Goal: Communication & Community: Ask a question

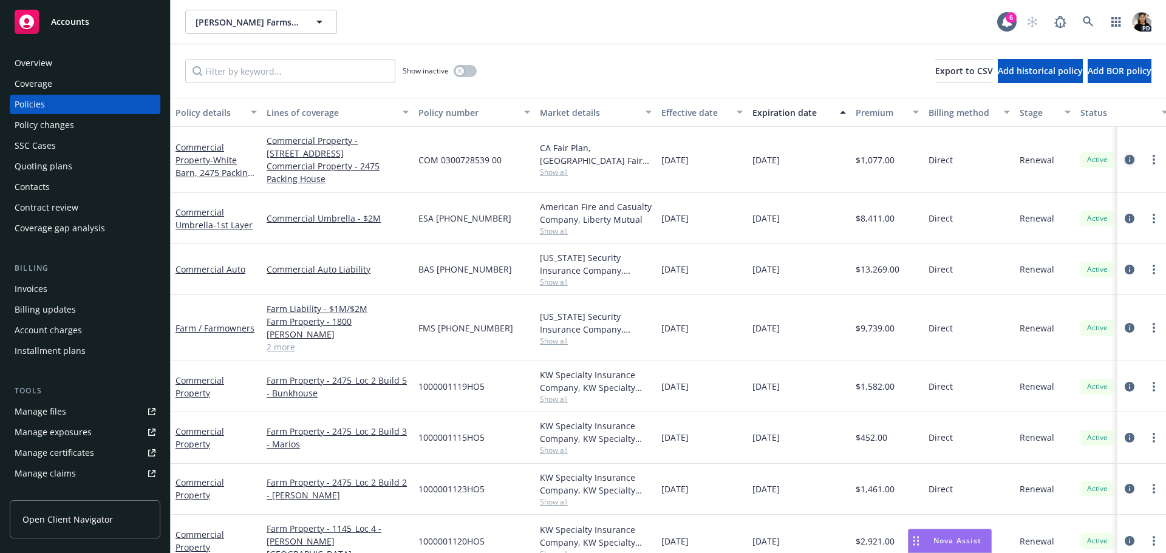
click at [1124, 160] on icon "circleInformation" at bounding box center [1129, 160] width 10 height 10
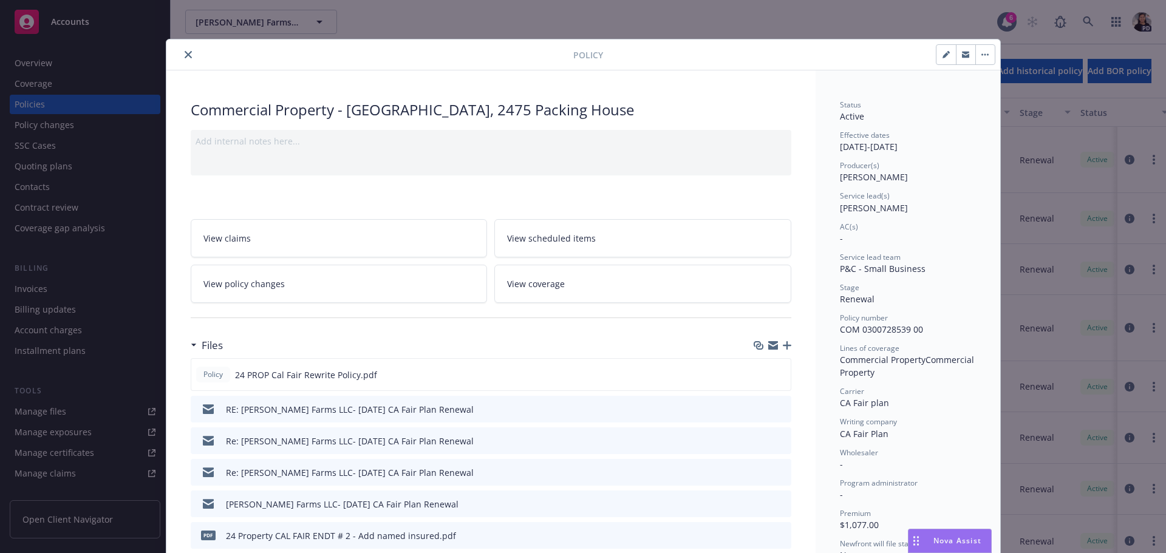
click at [185, 55] on icon "close" at bounding box center [188, 54] width 7 height 7
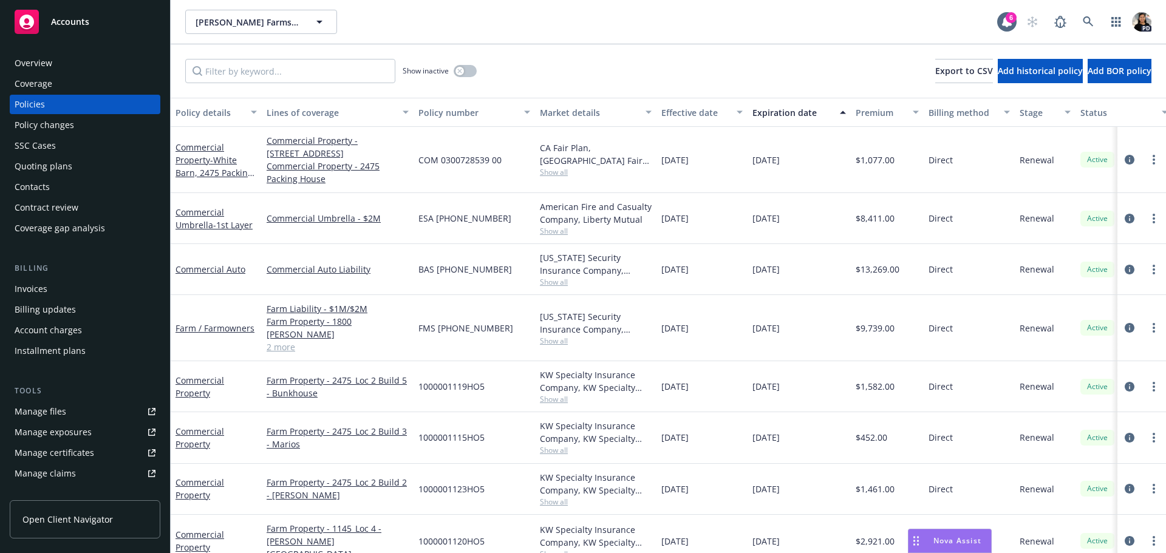
drag, startPoint x: 180, startPoint y: 55, endPoint x: 194, endPoint y: 58, distance: 14.8
click at [180, 55] on div "Show inactive Export to CSV Add historical policy Add BOR policy" at bounding box center [668, 70] width 995 height 53
click at [282, 341] on link "2 more" at bounding box center [338, 347] width 142 height 13
click at [284, 341] on link "2 more" at bounding box center [338, 347] width 142 height 13
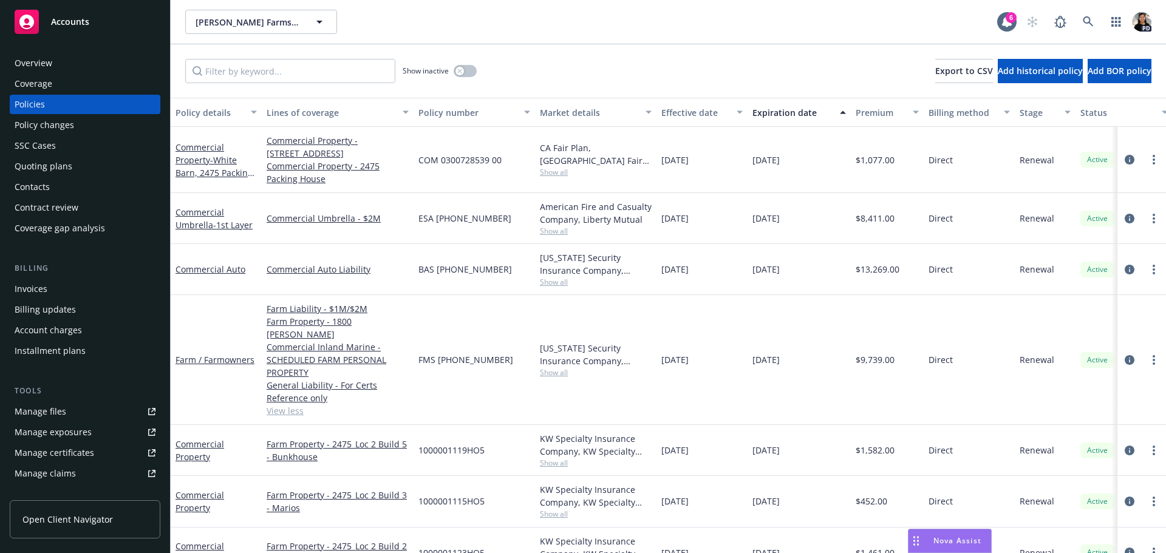
click at [344, 89] on div "Show inactive Export to CSV Add historical policy Add BOR policy" at bounding box center [668, 70] width 995 height 53
click at [1124, 355] on icon "circleInformation" at bounding box center [1129, 360] width 10 height 10
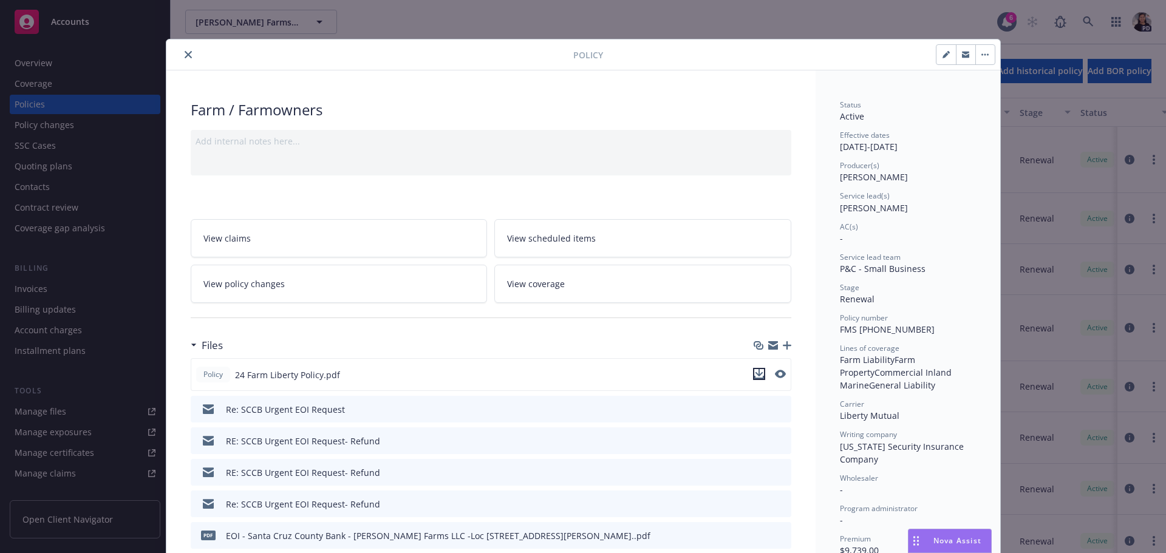
click at [755, 377] on icon "download file" at bounding box center [759, 374] width 10 height 10
click at [185, 58] on icon "close" at bounding box center [188, 54] width 7 height 7
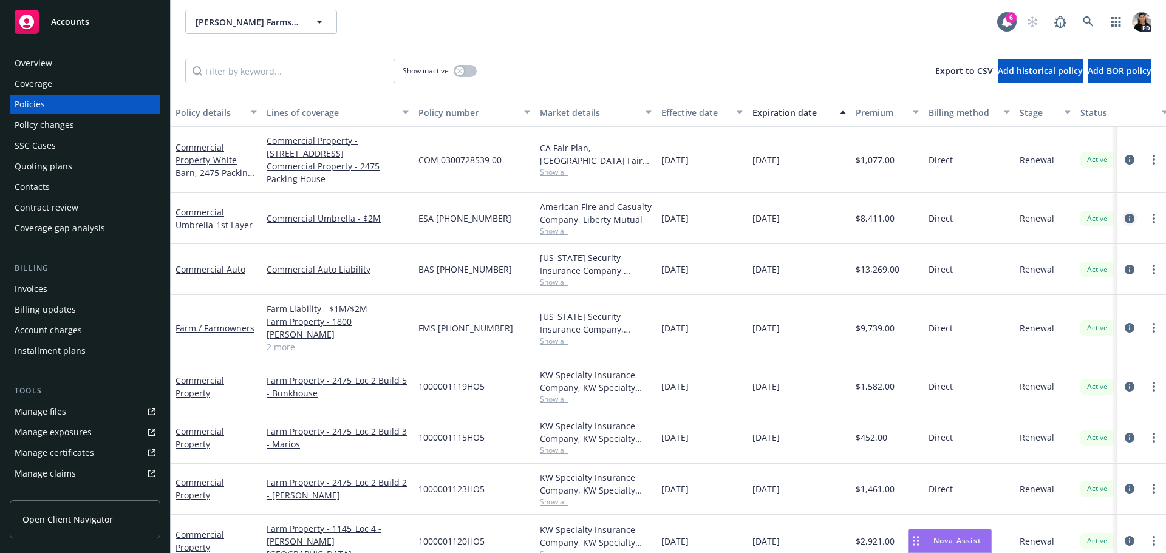
click at [1124, 217] on icon "circleInformation" at bounding box center [1129, 219] width 10 height 10
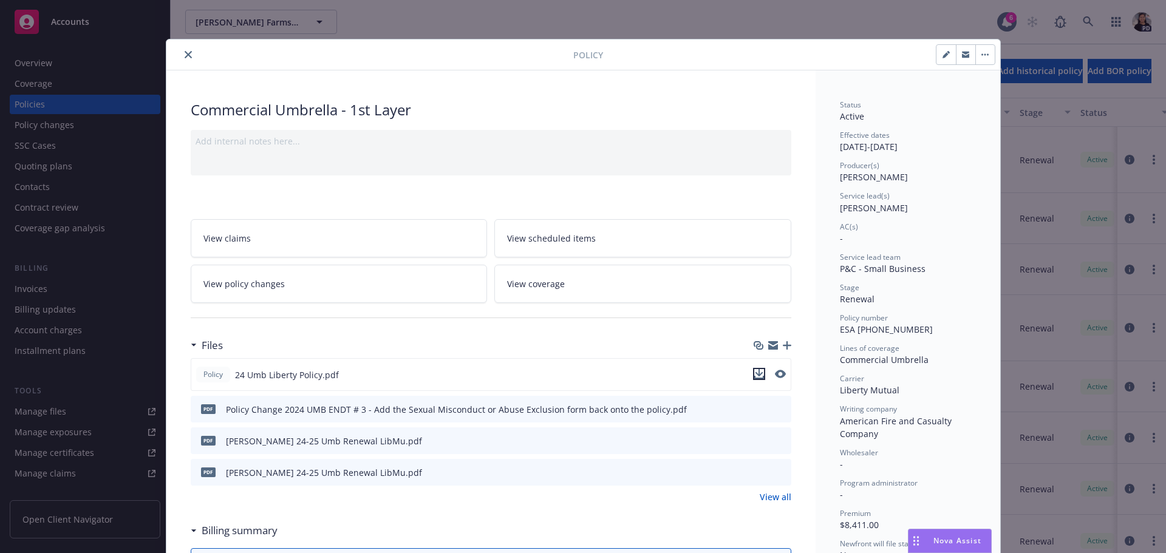
click at [754, 376] on icon "download file" at bounding box center [759, 374] width 10 height 10
drag, startPoint x: 183, startPoint y: 55, endPoint x: 313, endPoint y: 174, distance: 176.1
click at [185, 55] on icon "close" at bounding box center [188, 54] width 7 height 7
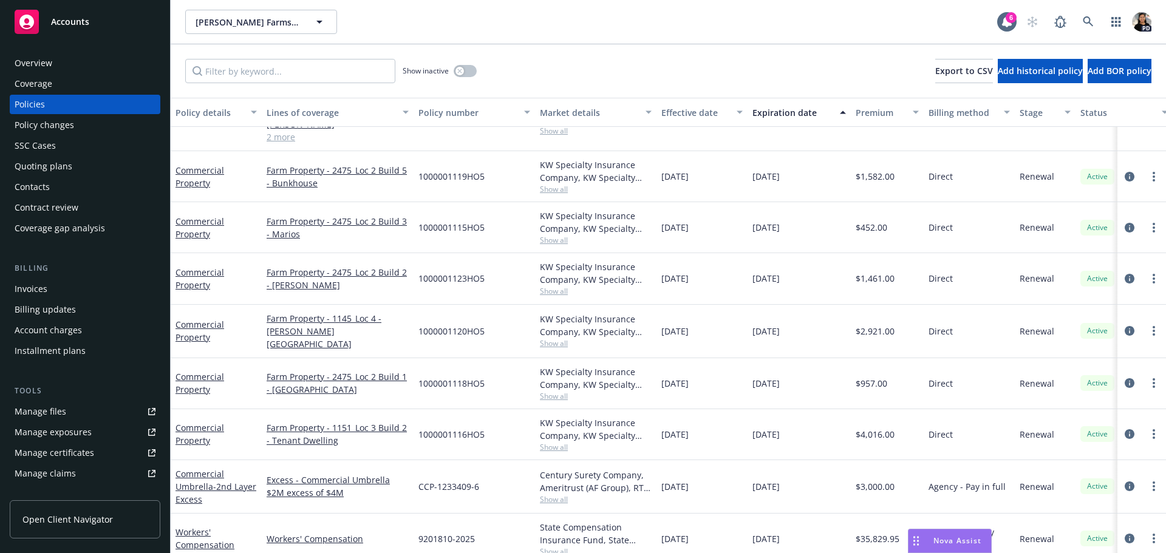
scroll to position [193, 0]
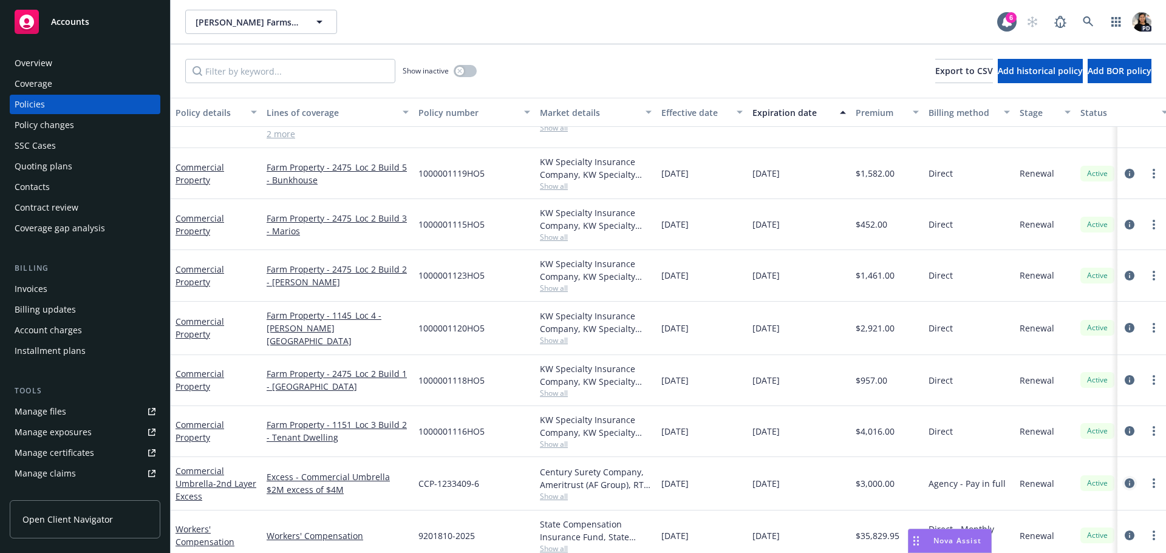
click at [1124, 478] on icon "circleInformation" at bounding box center [1129, 483] width 10 height 10
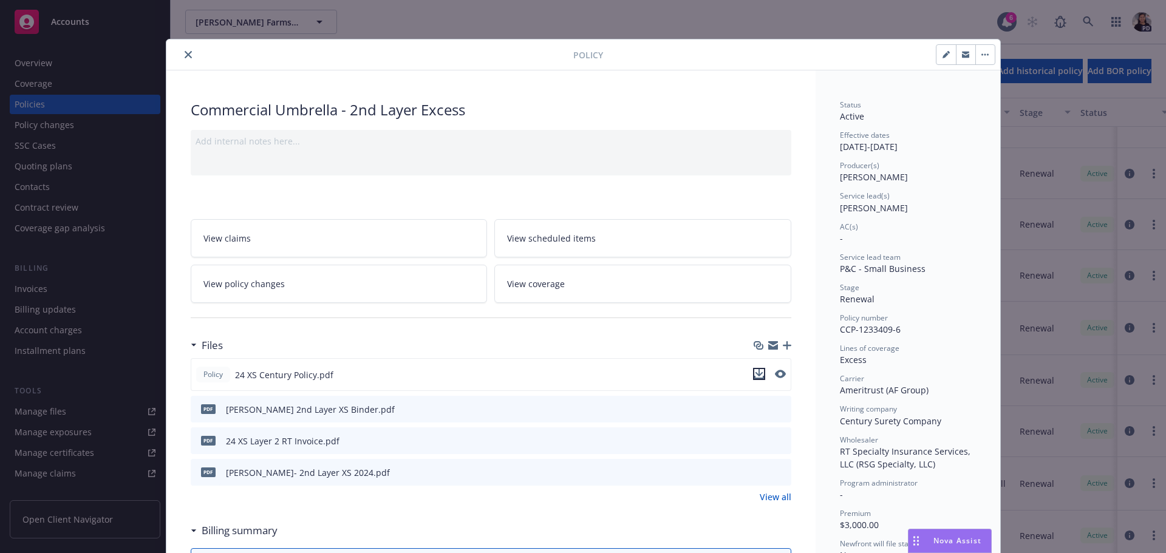
click at [755, 375] on icon "download file" at bounding box center [759, 372] width 8 height 7
click at [185, 51] on icon "close" at bounding box center [188, 54] width 7 height 7
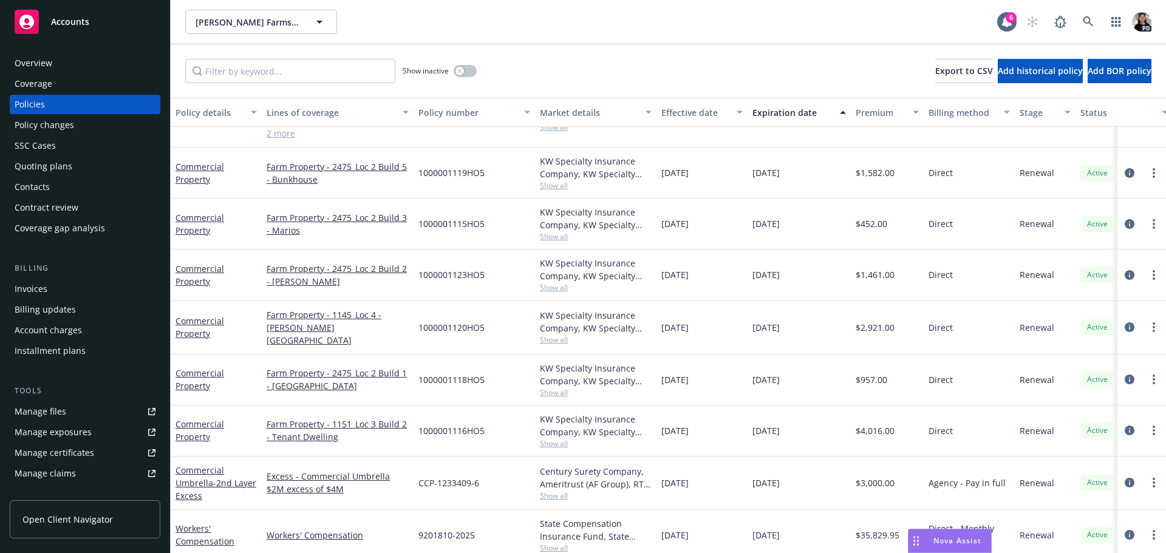
scroll to position [193, 0]
click at [1124, 531] on icon "circleInformation" at bounding box center [1129, 536] width 10 height 10
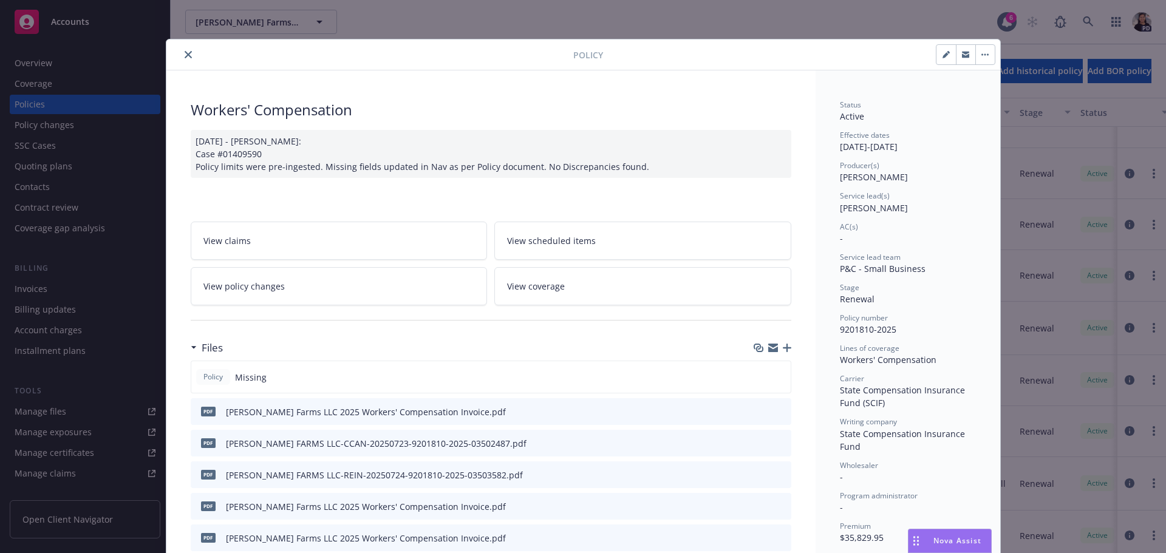
click at [566, 376] on div "Policy Missing" at bounding box center [491, 377] width 600 height 33
click at [185, 53] on icon "close" at bounding box center [188, 54] width 7 height 7
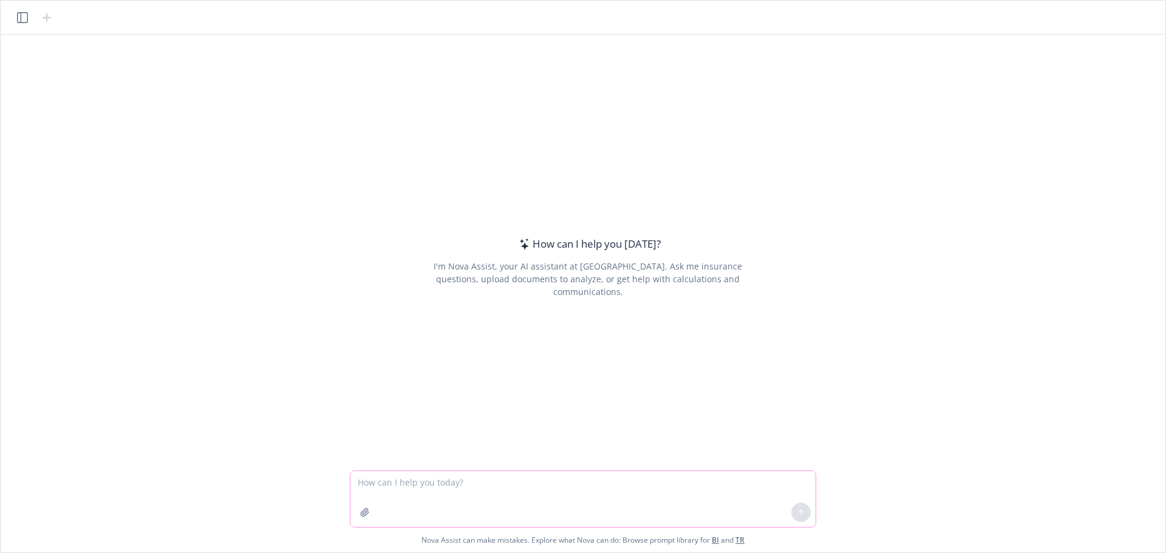
click at [368, 513] on icon "button" at bounding box center [365, 512] width 8 height 8
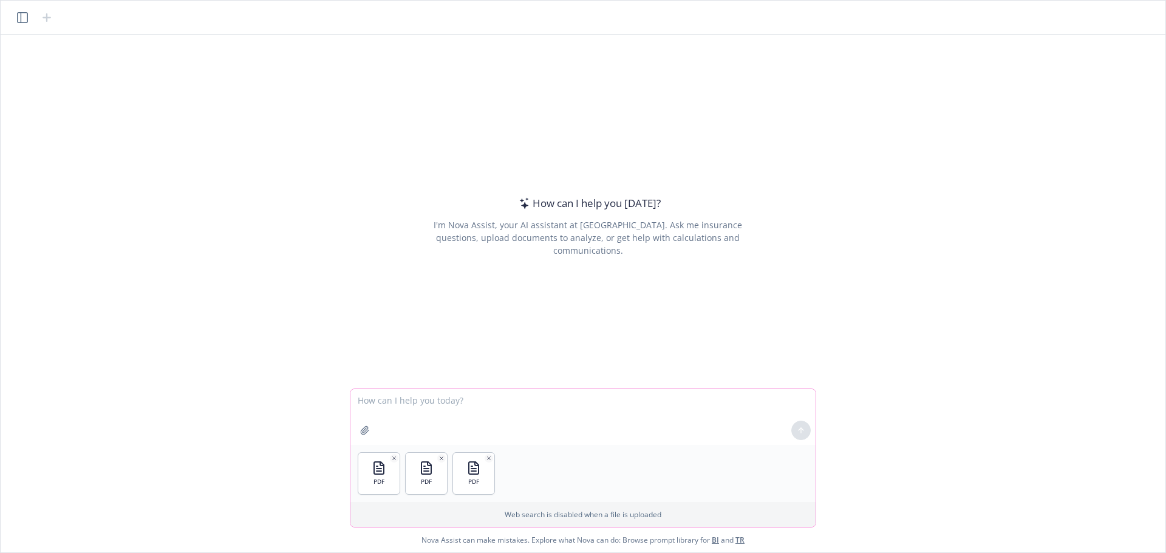
click at [537, 405] on textarea at bounding box center [582, 417] width 465 height 56
type textarea "create a BOR letter for these 3 policies to appoint us, Newfront as the broker"
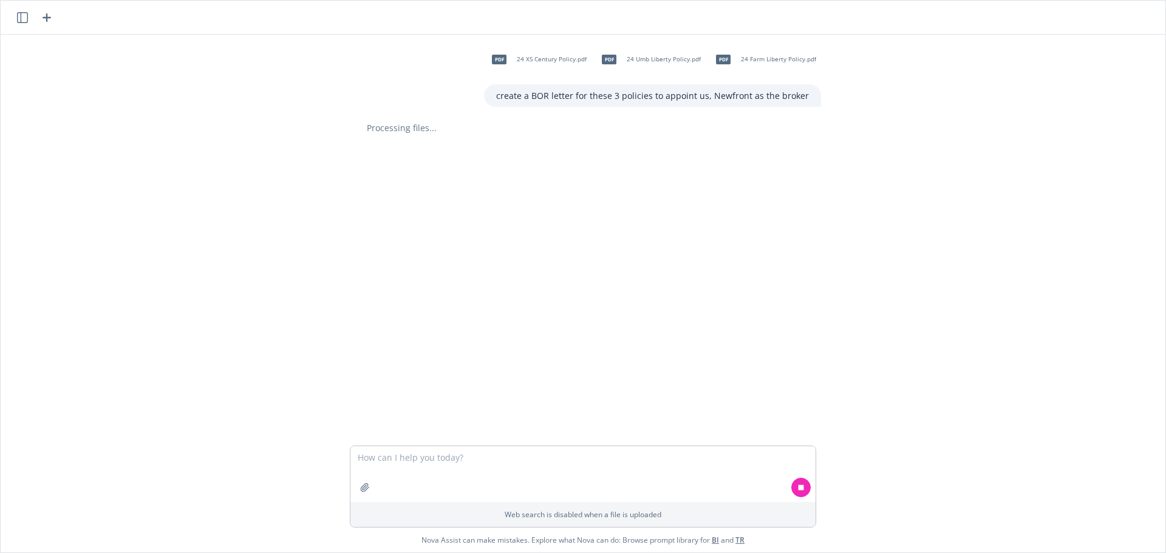
click at [1107, 288] on div "pdf 24 XS Century Policy.pdf pdf 24 Umb Liberty Policy.pdf pdf 24 Farm Liberty …" at bounding box center [582, 240] width 1155 height 411
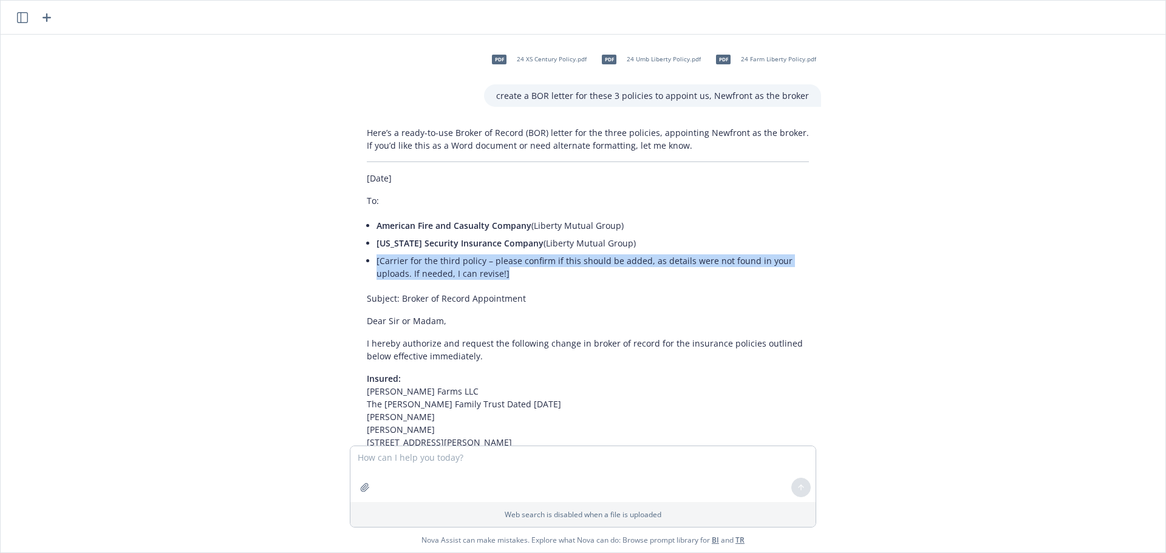
drag, startPoint x: 500, startPoint y: 275, endPoint x: 373, endPoint y: 262, distance: 128.1
click at [376, 262] on li "[Carrier for the third policy – please confirm if this should be added, as deta…" at bounding box center [592, 267] width 432 height 30
copy li "[Carrier for the third policy – please confirm if this should be added, as deta…"
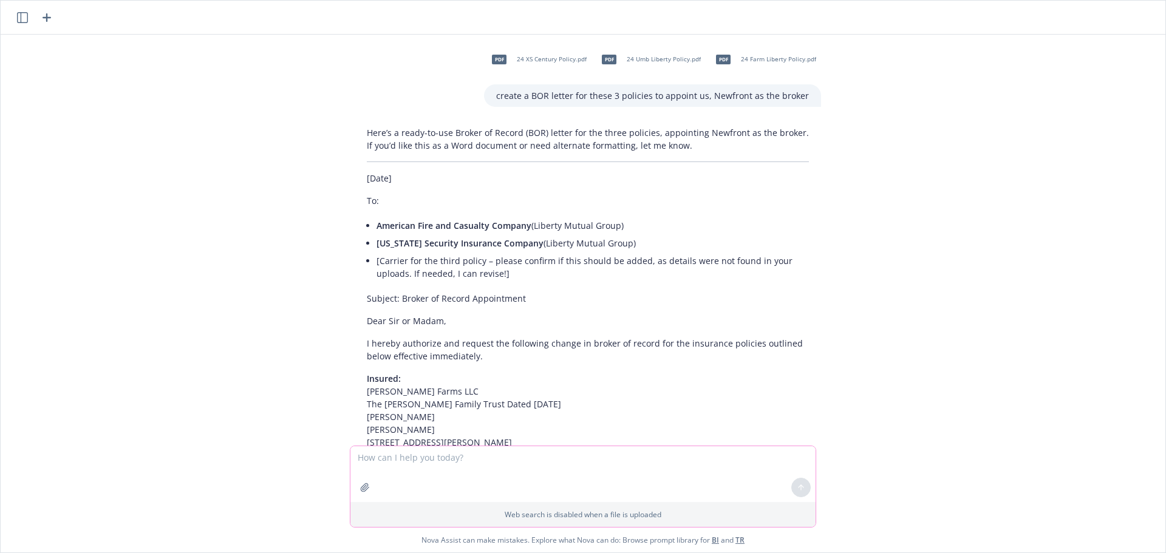
click at [437, 467] on textarea at bounding box center [582, 474] width 465 height 56
type textarea "Yes please revise to include the carrier for the third policy, Excess Policy wi…"
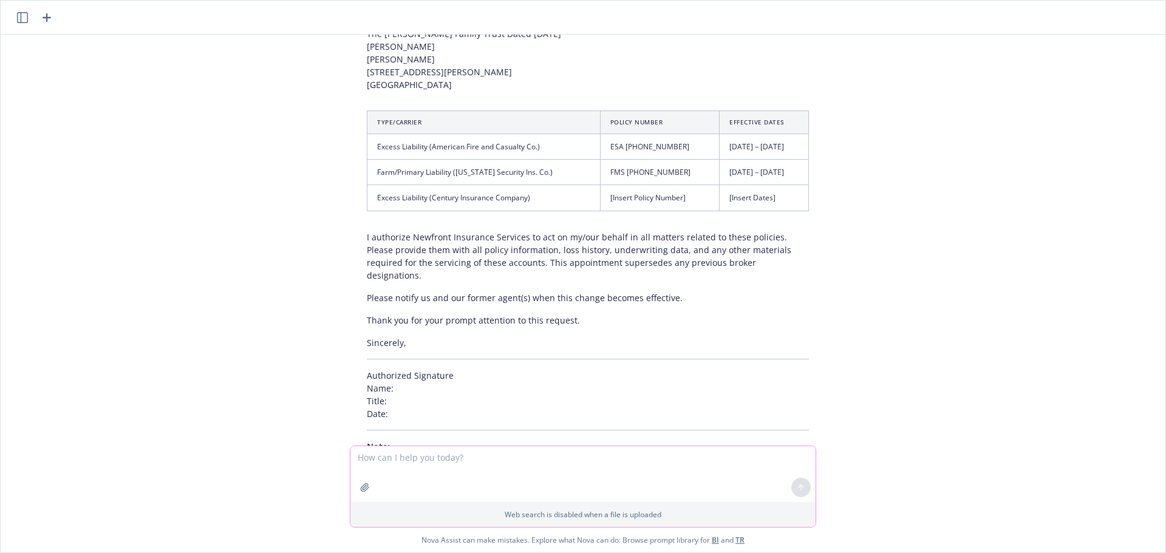
scroll to position [1311, 0]
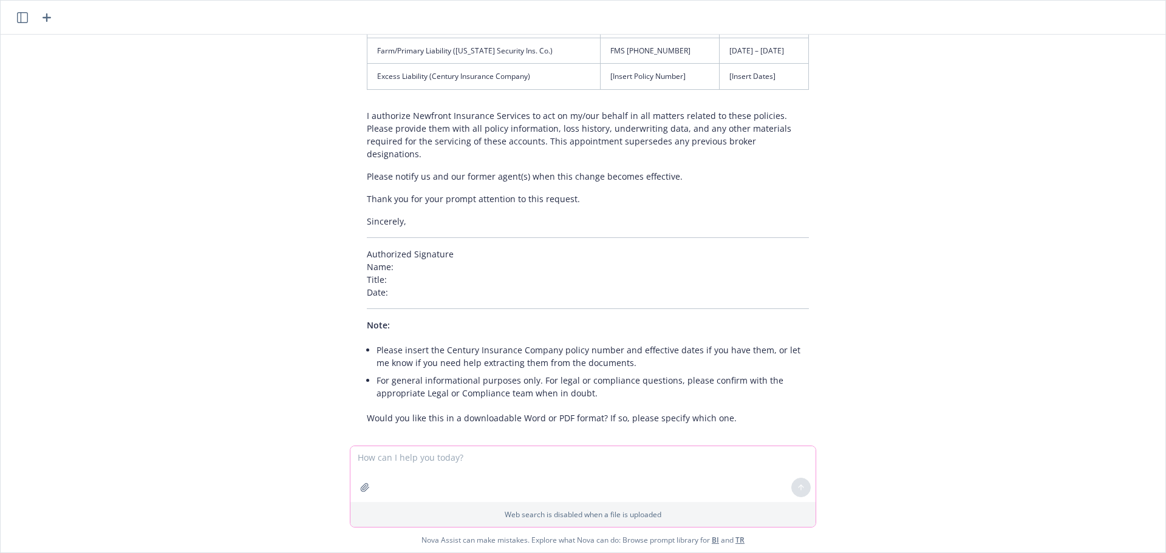
click at [495, 472] on textarea at bounding box center [582, 474] width 465 height 56
click at [373, 463] on textarea "inserrt the policy number and dates per the policy document" at bounding box center [582, 474] width 465 height 56
type textarea "insert the policy number and dates per the policy document"
click at [365, 489] on icon "button" at bounding box center [365, 488] width 10 height 10
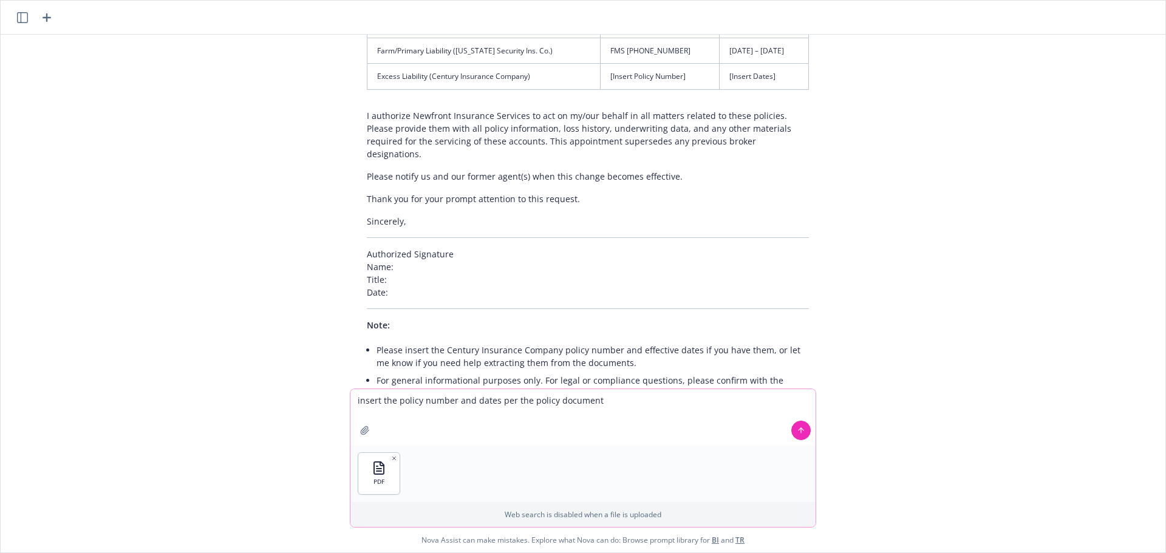
click at [797, 432] on icon at bounding box center [801, 430] width 8 height 8
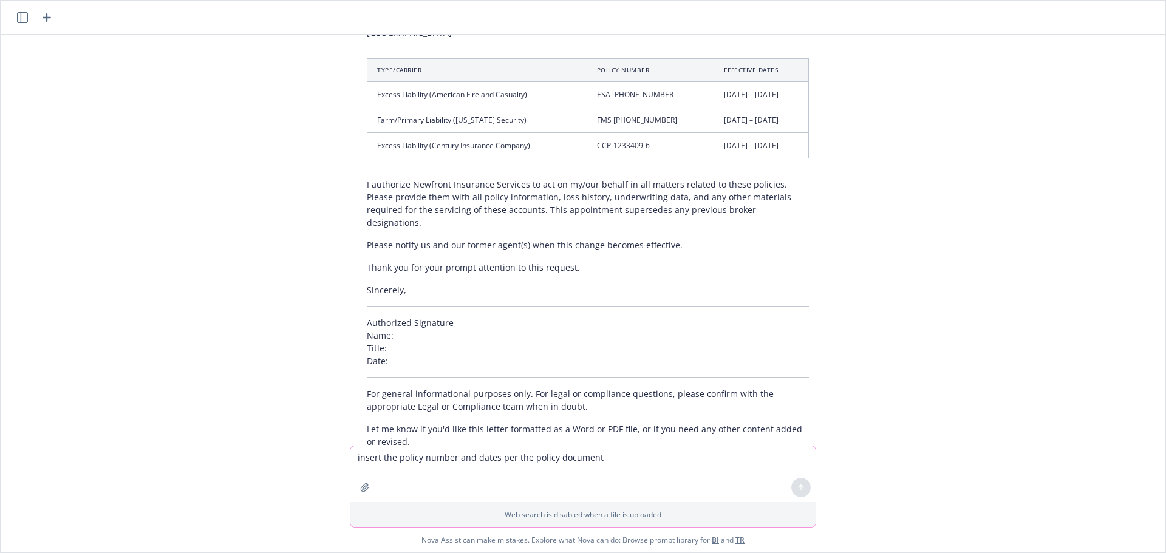
scroll to position [2144, 0]
